Goal: Task Accomplishment & Management: Manage account settings

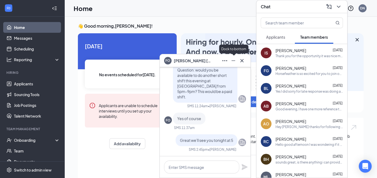
click at [231, 60] on icon "Minimize" at bounding box center [233, 61] width 6 height 6
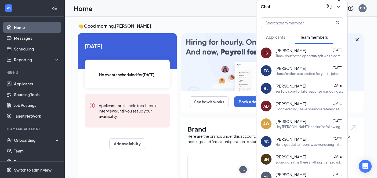
click at [340, 8] on icon "ChevronDown" at bounding box center [339, 6] width 6 height 6
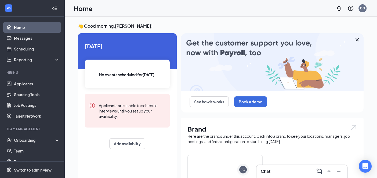
click at [263, 169] on h3 "Chat" at bounding box center [266, 172] width 10 height 6
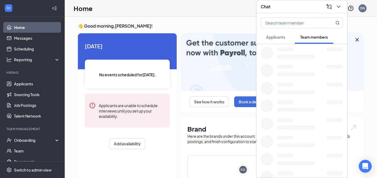
click at [276, 170] on div at bounding box center [302, 177] width 91 height 18
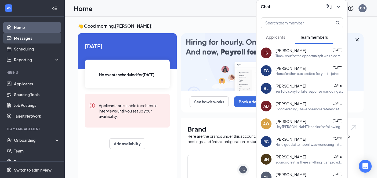
click at [26, 37] on link "Messages" at bounding box center [37, 38] width 46 height 11
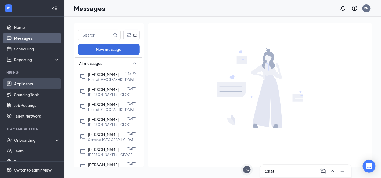
click at [31, 86] on link "Applicants" at bounding box center [37, 83] width 46 height 11
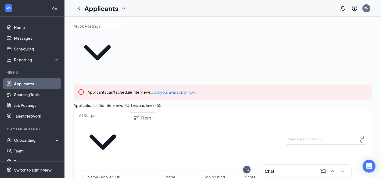
click at [117, 29] on input "text" at bounding box center [98, 26] width 48 height 6
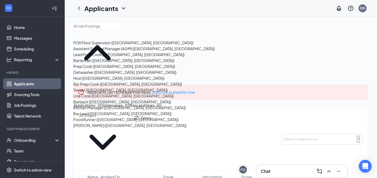
scroll to position [110, 0]
click at [263, 169] on h3 "Chat" at bounding box center [266, 172] width 10 height 6
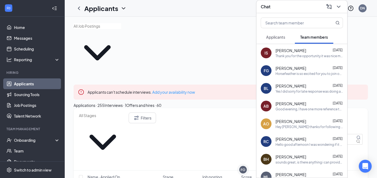
click at [292, 69] on span "[PERSON_NAME]" at bounding box center [291, 68] width 31 height 5
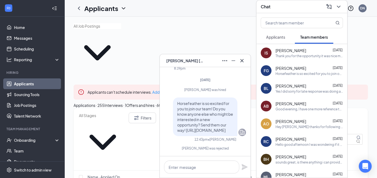
click at [283, 37] on span "Applicants" at bounding box center [275, 37] width 19 height 5
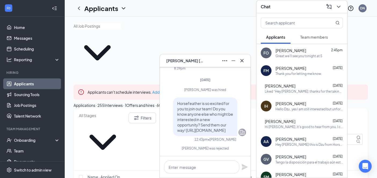
click at [289, 56] on div "Great we'll see you tonight at 5" at bounding box center [299, 56] width 47 height 5
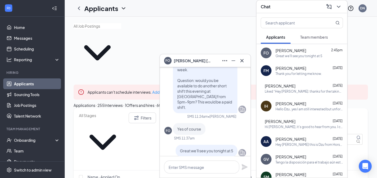
scroll to position [-27, 0]
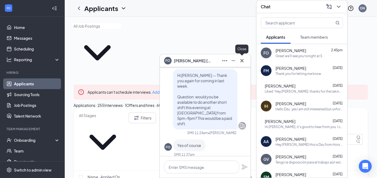
click at [243, 60] on icon "Cross" at bounding box center [242, 60] width 3 height 3
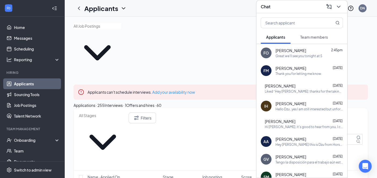
click at [339, 8] on icon "ChevronDown" at bounding box center [339, 6] width 6 height 6
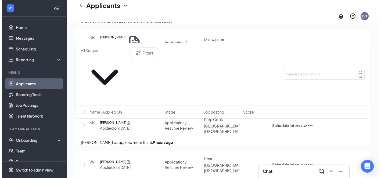
scroll to position [268, 0]
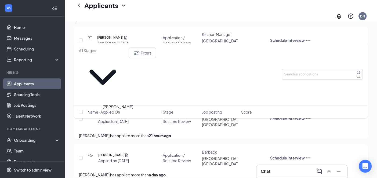
click at [125, 153] on h5 "[PERSON_NAME]" at bounding box center [111, 155] width 26 height 5
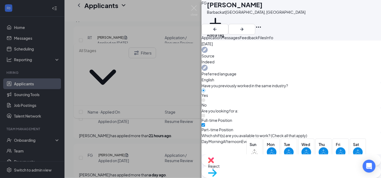
scroll to position [247, 0]
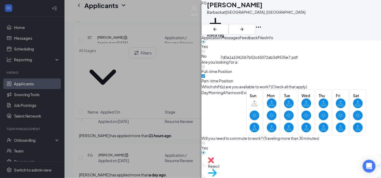
click at [257, 63] on div "7d0a1a1041067b52c65072ab3d9535e7.pdf" at bounding box center [259, 59] width 78 height 8
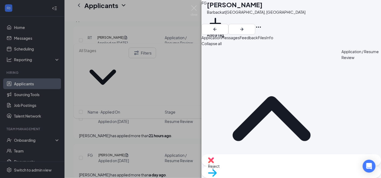
scroll to position [80, 0]
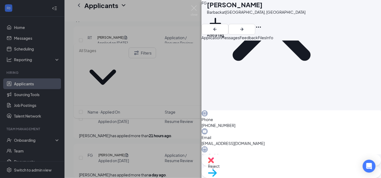
click at [240, 41] on div "Messages" at bounding box center [230, 38] width 18 height 6
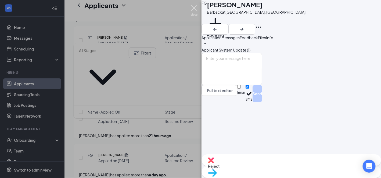
click at [194, 7] on img at bounding box center [194, 10] width 7 height 10
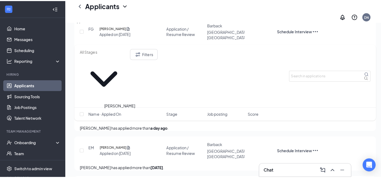
scroll to position [349, 0]
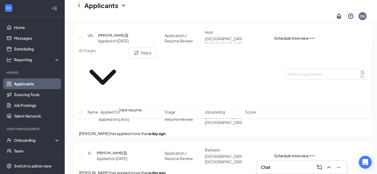
click at [127, 152] on icon "Document" at bounding box center [125, 153] width 3 height 3
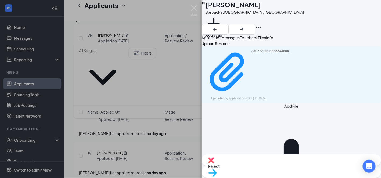
drag, startPoint x: 253, startPoint y: 45, endPoint x: 227, endPoint y: 45, distance: 25.8
click at [240, 40] on span "Messages" at bounding box center [230, 37] width 18 height 5
click at [213, 40] on span "Application" at bounding box center [212, 37] width 20 height 5
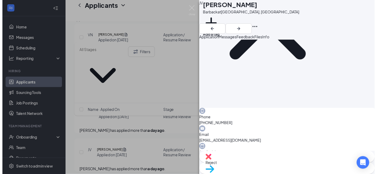
scroll to position [161, 0]
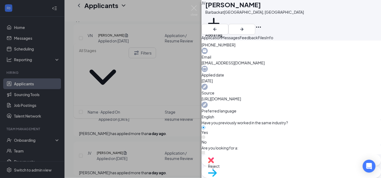
click at [157, 145] on div "[PERSON_NAME] [PERSON_NAME] at [GEOGRAPHIC_DATA], [GEOGRAPHIC_DATA] Add a tag A…" at bounding box center [190, 89] width 381 height 178
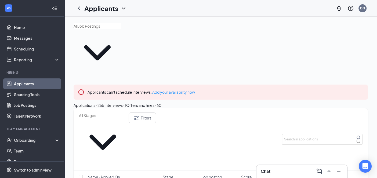
click at [121, 29] on input "text" at bounding box center [98, 26] width 48 height 6
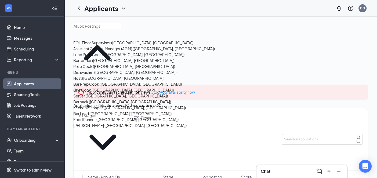
click at [103, 117] on div "Food Runner ([GEOGRAPHIC_DATA], [GEOGRAPHIC_DATA])" at bounding box center [125, 120] width 105 height 6
type input "Food Runner ([GEOGRAPHIC_DATA], [GEOGRAPHIC_DATA])"
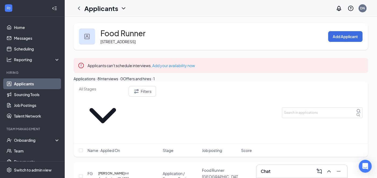
click at [116, 7] on h1 "Applicants" at bounding box center [101, 8] width 34 height 9
click at [125, 9] on icon "ChevronDown" at bounding box center [123, 8] width 6 height 6
click at [121, 6] on icon "ChevronDown" at bounding box center [123, 8] width 6 height 6
click at [123, 8] on icon "ChevronDown" at bounding box center [123, 8] width 6 height 6
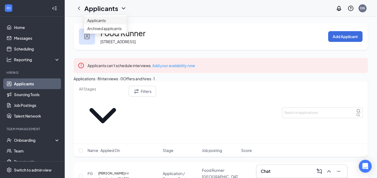
click at [97, 21] on link "Applicants" at bounding box center [105, 20] width 36 height 5
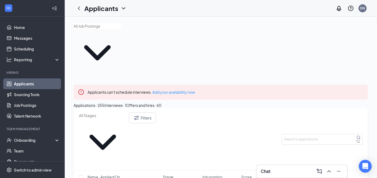
click at [121, 29] on input "text" at bounding box center [98, 26] width 48 height 6
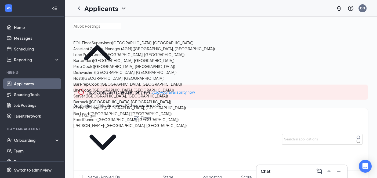
scroll to position [108, 0]
click at [94, 123] on div "[PERSON_NAME] ([GEOGRAPHIC_DATA], [GEOGRAPHIC_DATA])" at bounding box center [129, 126] width 113 height 6
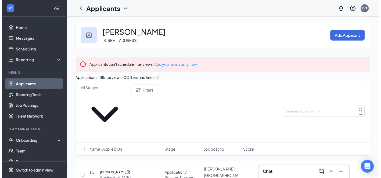
scroll to position [54, 0]
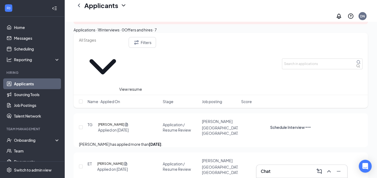
click at [128, 123] on icon "Document" at bounding box center [126, 124] width 3 height 3
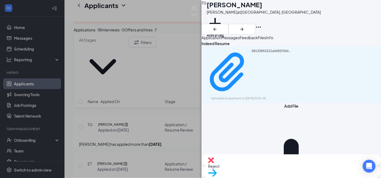
click at [221, 40] on span "Application" at bounding box center [212, 37] width 20 height 5
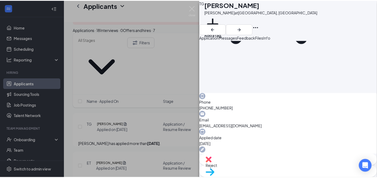
scroll to position [115, 0]
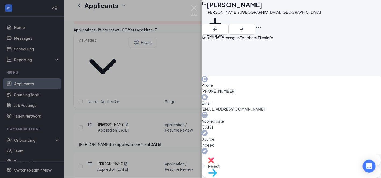
click at [136, 137] on div "TG [PERSON_NAME] at [GEOGRAPHIC_DATA], [GEOGRAPHIC_DATA] Add a tag Application …" at bounding box center [190, 89] width 381 height 178
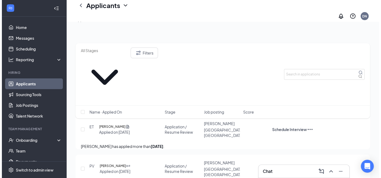
scroll to position [80, 0]
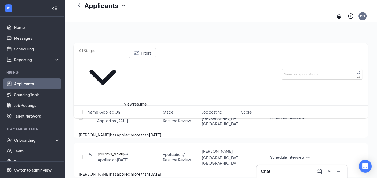
click at [120, 116] on h5 "[PERSON_NAME]" at bounding box center [110, 115] width 26 height 5
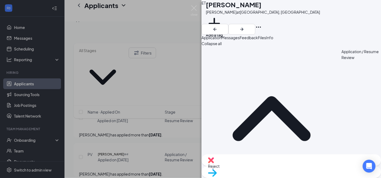
click at [121, 141] on div "ET [PERSON_NAME] at [GEOGRAPHIC_DATA], [GEOGRAPHIC_DATA] Add a tag Application …" at bounding box center [190, 89] width 381 height 178
click at [151, 138] on div "[PERSON_NAME] has applied more than [DATE] ." at bounding box center [223, 135] width 288 height 6
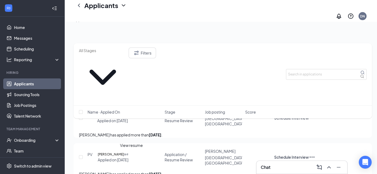
click at [126, 155] on icon "Document" at bounding box center [125, 154] width 2 height 5
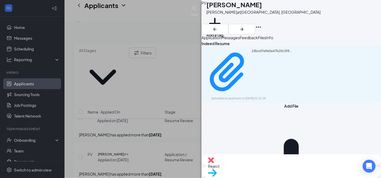
click at [220, 40] on span "Application" at bounding box center [212, 37] width 20 height 5
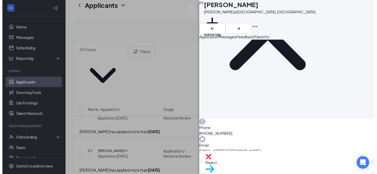
scroll to position [287, 0]
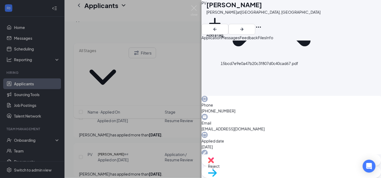
click at [149, 107] on div "PV [PERSON_NAME] at [GEOGRAPHIC_DATA], [GEOGRAPHIC_DATA] Add a tag Application …" at bounding box center [190, 89] width 381 height 178
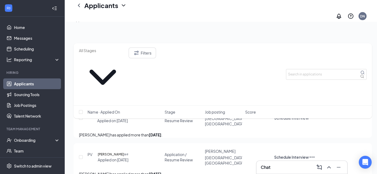
click at [163, 126] on div "ET [PERSON_NAME] Applied on [DATE] Application / Resume Review [PERSON_NAME] [G…" at bounding box center [223, 120] width 288 height 23
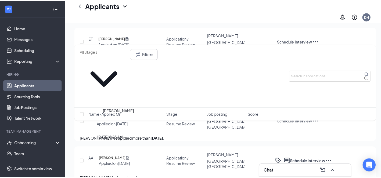
scroll to position [188, 0]
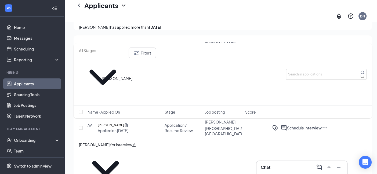
click at [113, 89] on h5 "[PERSON_NAME]" at bounding box center [109, 85] width 26 height 5
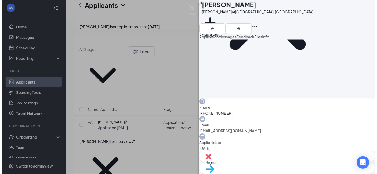
scroll to position [161, 0]
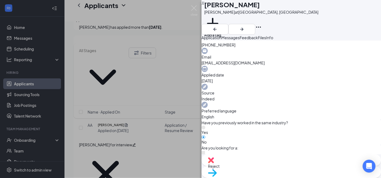
click at [120, 122] on div "[PERSON_NAME] [PERSON_NAME] at [GEOGRAPHIC_DATA], [GEOGRAPHIC_DATA] Add a tag A…" at bounding box center [190, 89] width 381 height 178
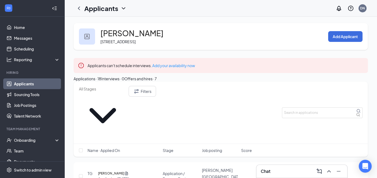
click at [284, 173] on div "Chat" at bounding box center [302, 171] width 82 height 9
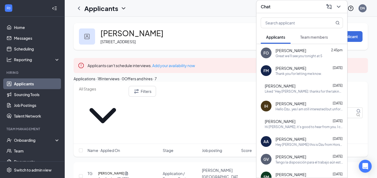
click at [328, 59] on div "FO [PERSON_NAME] 2:45pm Great we'll see you tonight at 5" at bounding box center [302, 53] width 91 height 18
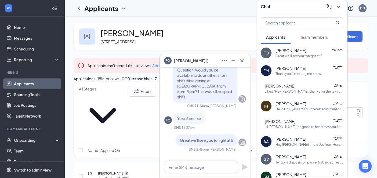
scroll to position [-27, 0]
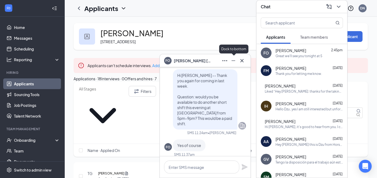
click at [231, 60] on icon "Minimize" at bounding box center [233, 61] width 6 height 6
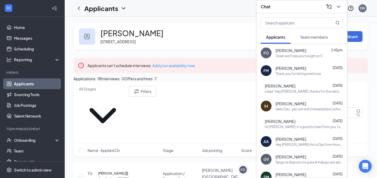
click at [311, 76] on div "FM [PERSON_NAME][GEOGRAPHIC_DATA] [DATE] Thank you for letting me know." at bounding box center [302, 71] width 91 height 18
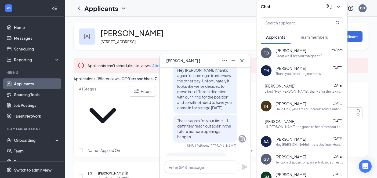
scroll to position [-27, 0]
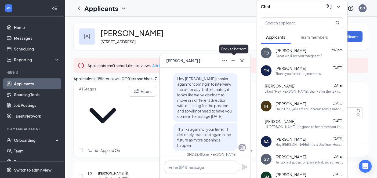
click at [234, 62] on icon "Minimize" at bounding box center [233, 61] width 6 height 6
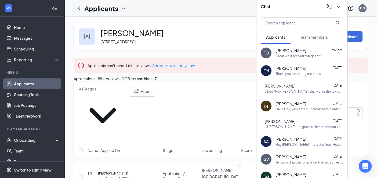
click at [342, 8] on icon "ChevronDown" at bounding box center [339, 6] width 6 height 6
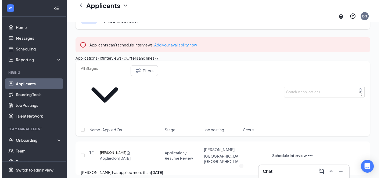
scroll to position [54, 0]
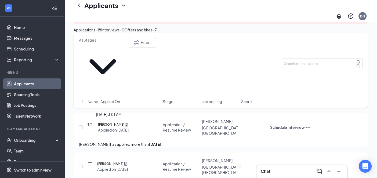
click at [117, 127] on div "Applied on [DATE]" at bounding box center [113, 129] width 31 height 5
click at [117, 122] on h5 "[PERSON_NAME]" at bounding box center [111, 124] width 26 height 5
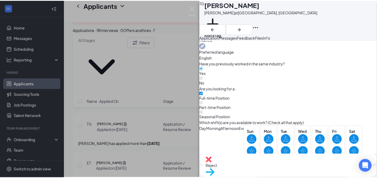
scroll to position [242, 0]
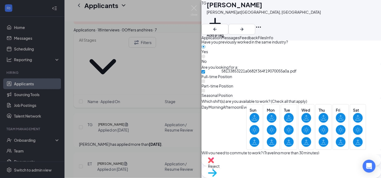
click at [160, 120] on div "TG [PERSON_NAME] at [GEOGRAPHIC_DATA], [GEOGRAPHIC_DATA] Add a tag Application …" at bounding box center [190, 89] width 381 height 178
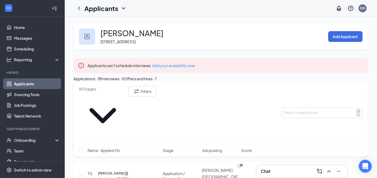
click at [242, 169] on div "FM" at bounding box center [239, 166] width 5 height 5
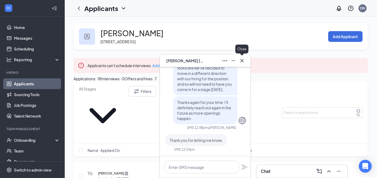
click at [243, 62] on icon "Cross" at bounding box center [242, 60] width 3 height 3
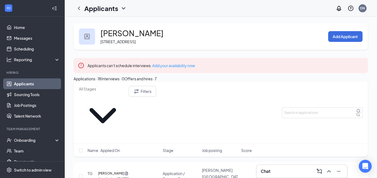
click at [277, 172] on div "Chat" at bounding box center [302, 171] width 82 height 9
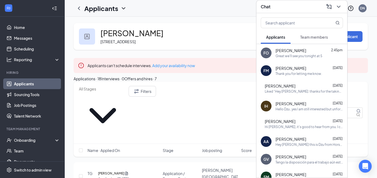
click at [296, 50] on span "[PERSON_NAME]" at bounding box center [291, 50] width 31 height 5
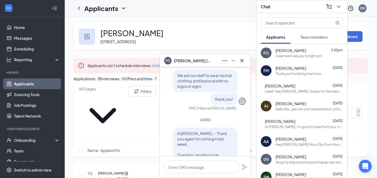
scroll to position [-161, 0]
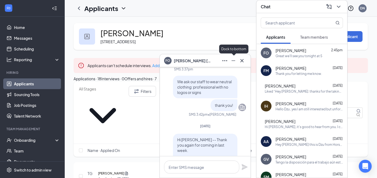
click at [232, 60] on icon "Minimize" at bounding box center [233, 61] width 6 height 6
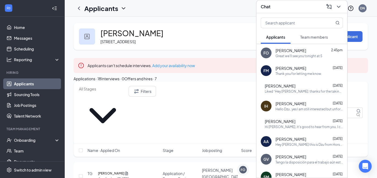
scroll to position [0, 0]
click at [336, 8] on icon "ChevronDown" at bounding box center [339, 6] width 6 height 6
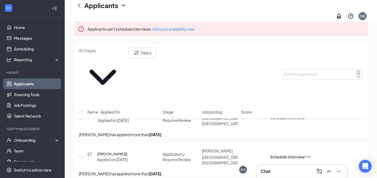
scroll to position [80, 0]
